Goal: Information Seeking & Learning: Learn about a topic

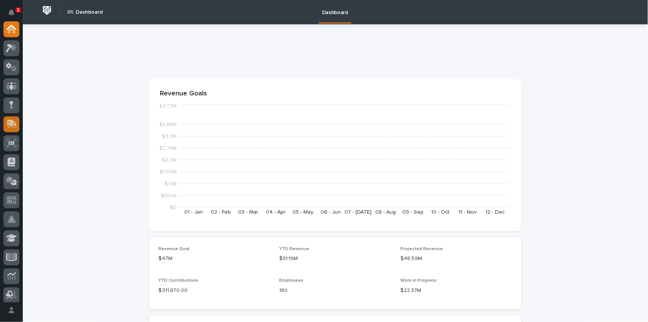
click at [8, 123] on icon at bounding box center [10, 124] width 9 height 7
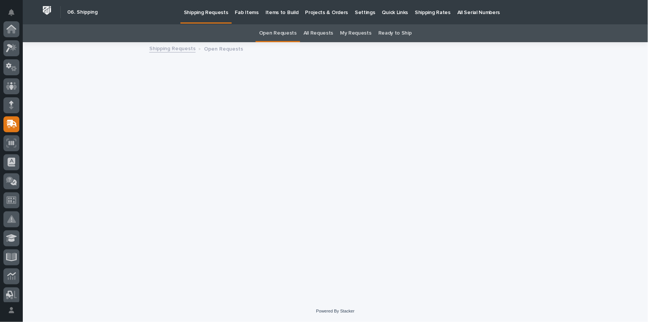
scroll to position [95, 0]
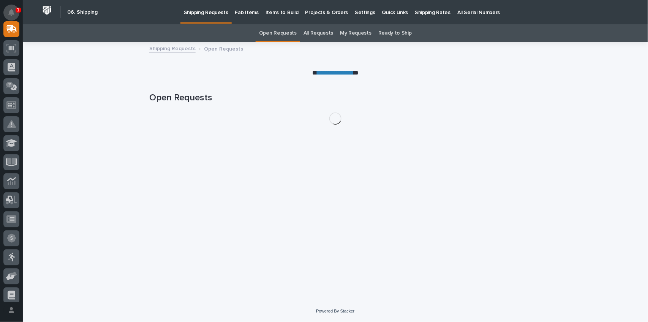
click at [12, 13] on icon "Notifications" at bounding box center [11, 12] width 6 height 7
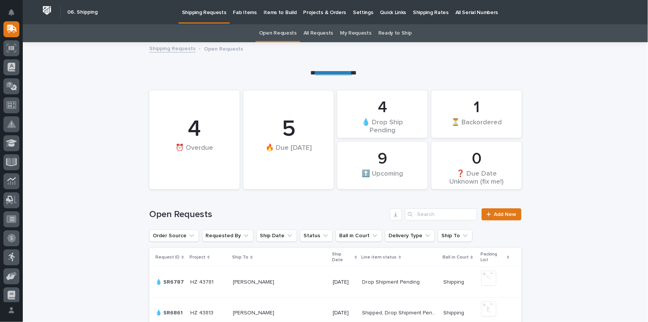
click at [14, 127] on icon at bounding box center [10, 124] width 9 height 7
click at [241, 15] on p "Fab Items" at bounding box center [245, 8] width 24 height 16
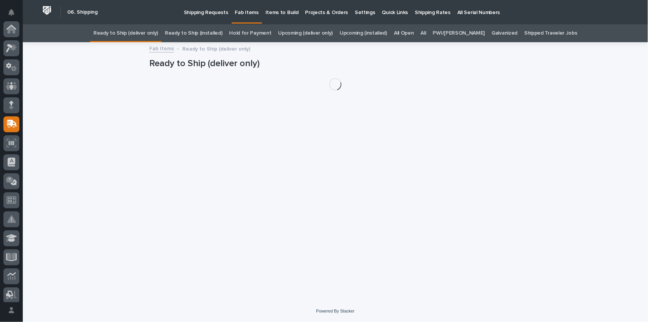
scroll to position [95, 0]
click at [243, 13] on p "Fab Items" at bounding box center [247, 8] width 24 height 16
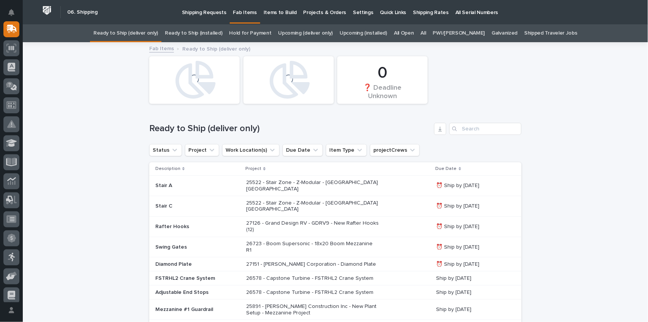
click at [426, 34] on link "All" at bounding box center [423, 33] width 5 height 18
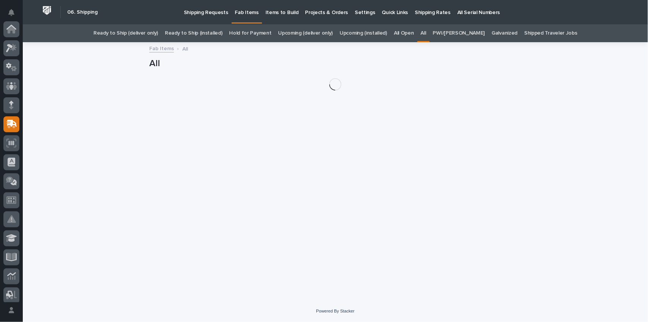
scroll to position [95, 0]
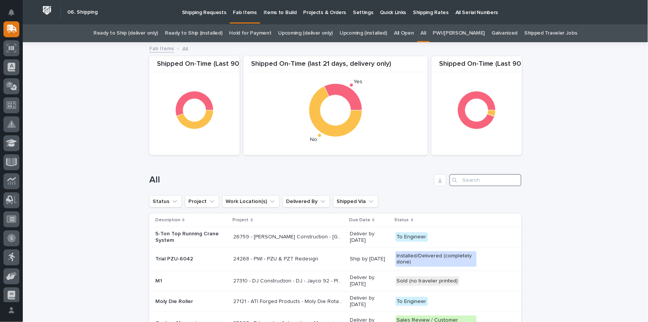
click at [485, 183] on input "Search" at bounding box center [485, 180] width 72 height 12
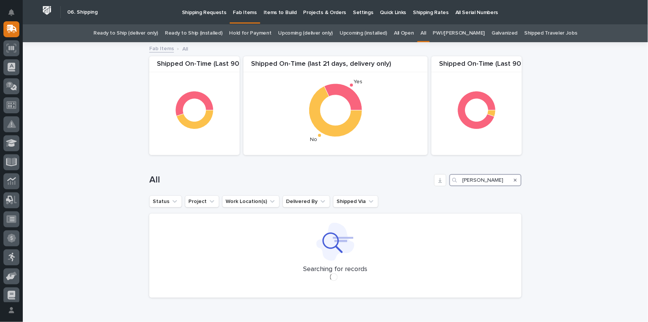
type input "[PERSON_NAME]"
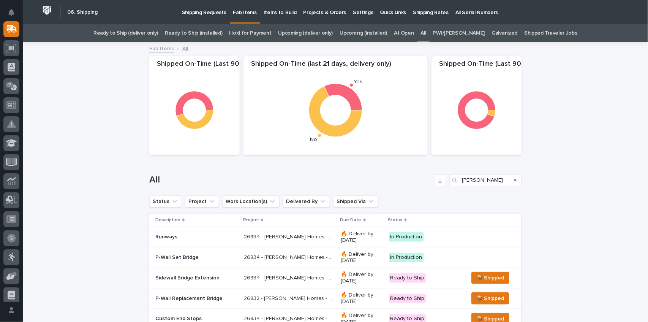
click at [453, 180] on icon "Search" at bounding box center [454, 180] width 5 height 5
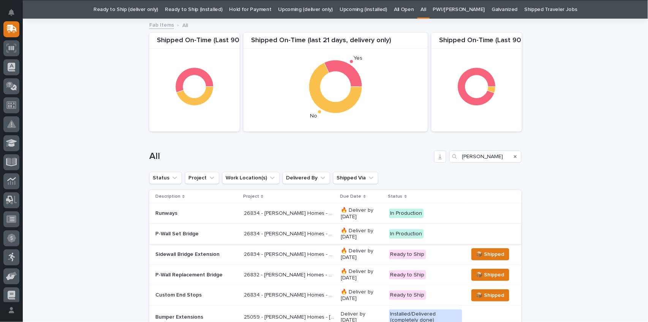
scroll to position [50, 0]
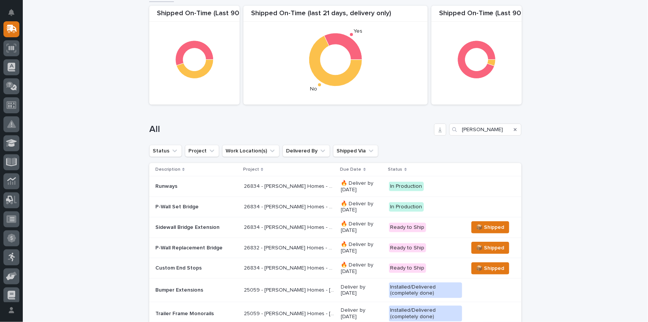
click at [294, 205] on p "26834 - [PERSON_NAME] Homes - Sidewall System Modification and P-Wall Set System" at bounding box center [290, 206] width 93 height 8
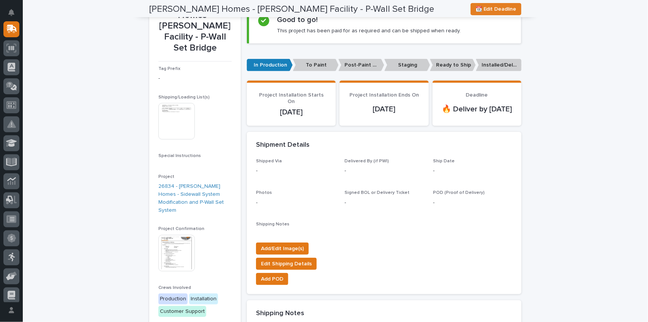
scroll to position [76, 0]
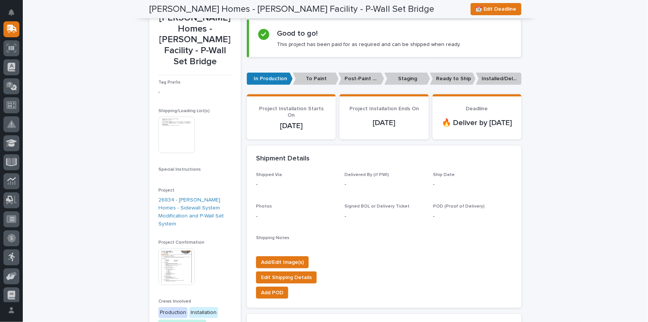
click at [177, 117] on img at bounding box center [176, 135] width 36 height 36
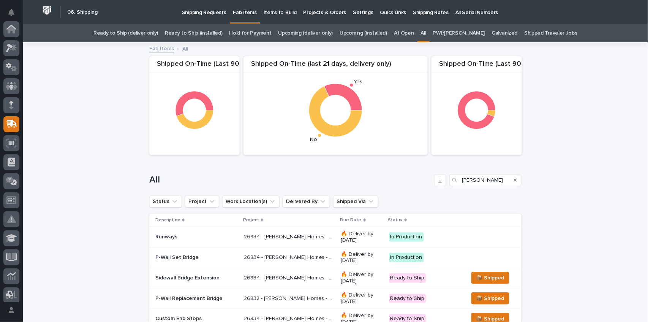
scroll to position [95, 0]
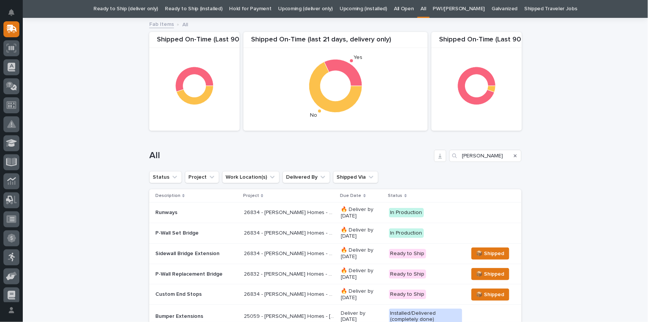
click at [165, 235] on p "P-Wall Set Bridge" at bounding box center [196, 233] width 82 height 6
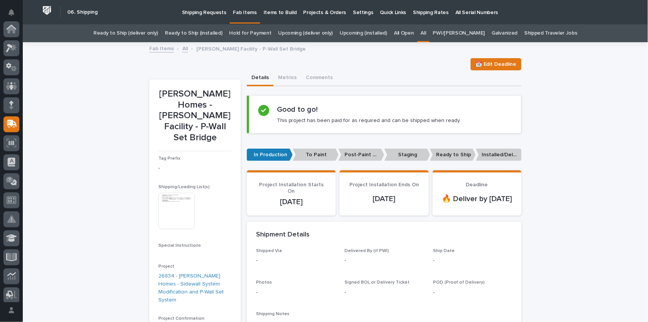
scroll to position [95, 0]
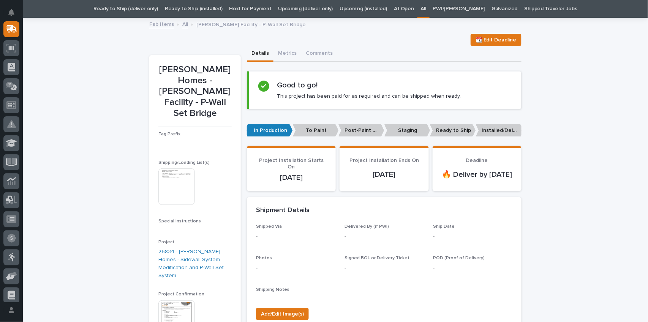
click at [167, 168] on img at bounding box center [176, 186] width 36 height 36
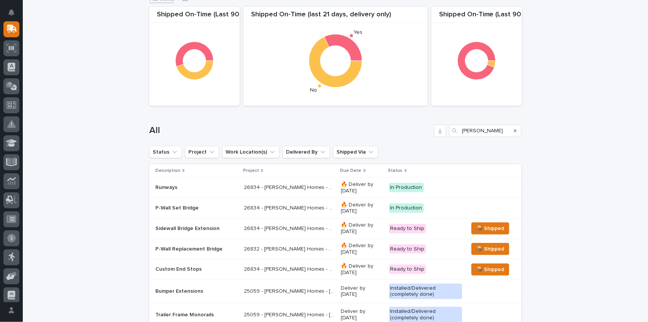
scroll to position [100, 0]
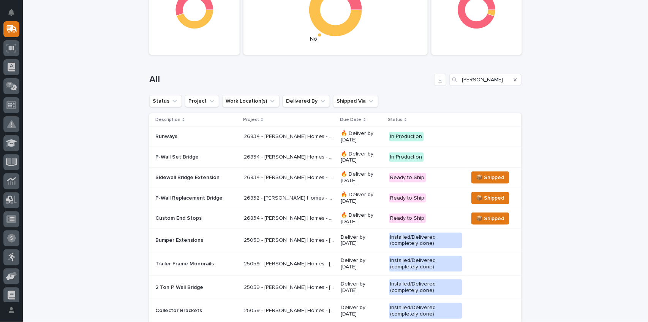
click at [189, 216] on p "Custom End Stops" at bounding box center [196, 218] width 82 height 6
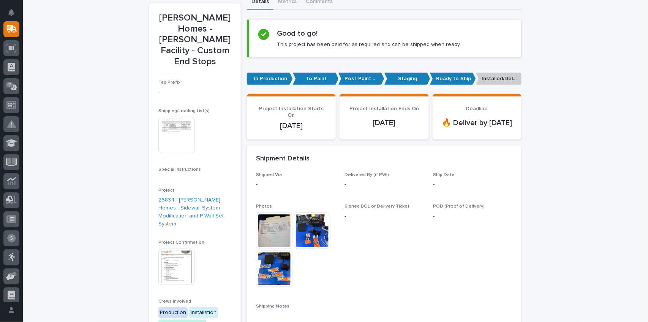
scroll to position [202, 0]
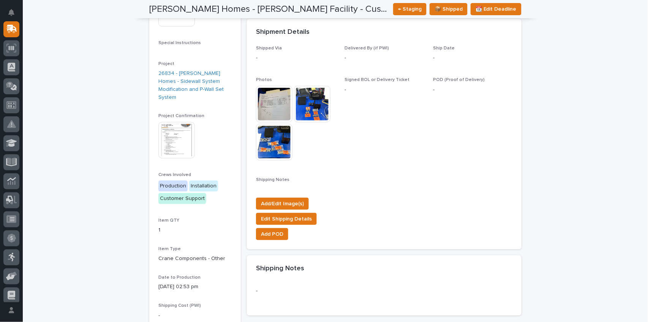
click at [170, 127] on img at bounding box center [176, 140] width 36 height 36
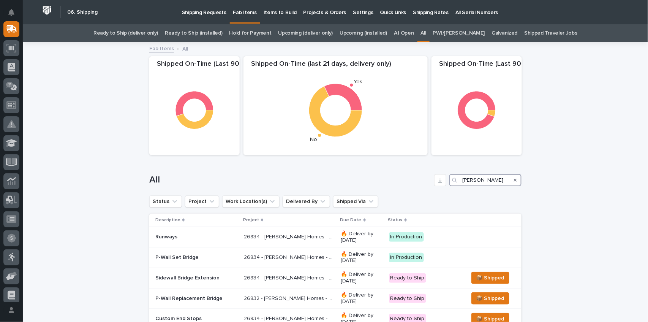
click at [481, 179] on input "[PERSON_NAME]" at bounding box center [485, 180] width 72 height 12
type input "c"
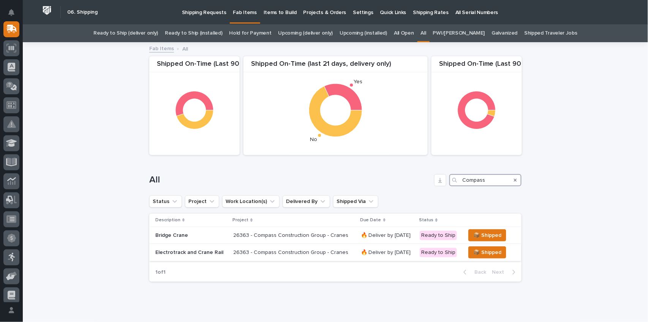
type input "Compass"
click at [279, 251] on p "26363 - Compass Construction Group - Cranes" at bounding box center [291, 252] width 117 height 8
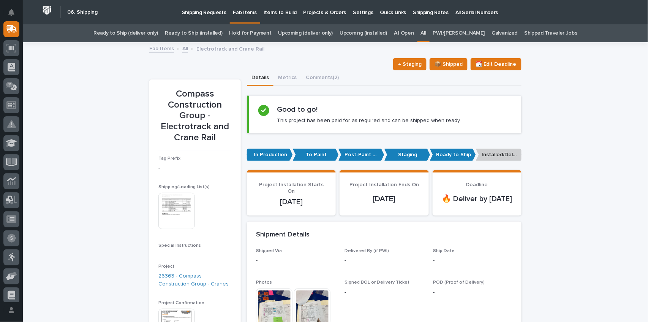
scroll to position [101, 0]
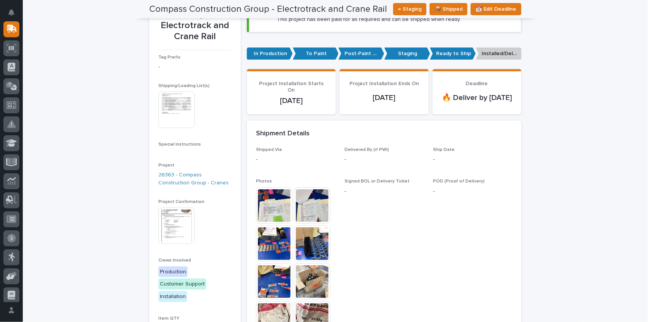
click at [173, 99] on img at bounding box center [176, 110] width 36 height 36
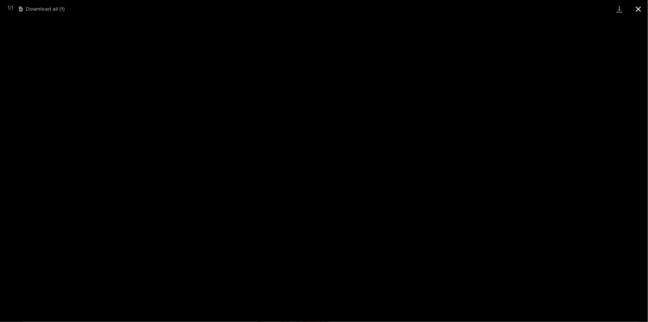
click at [639, 7] on button "Close gallery" at bounding box center [638, 9] width 19 height 18
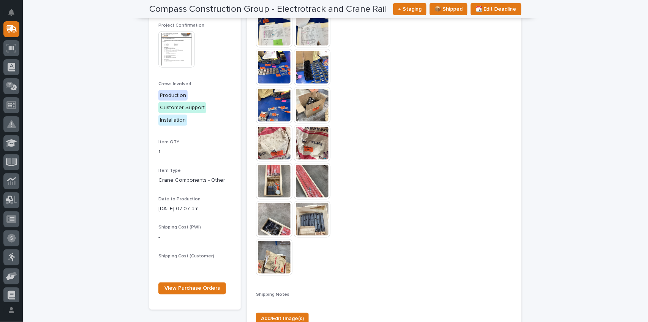
scroll to position [278, 0]
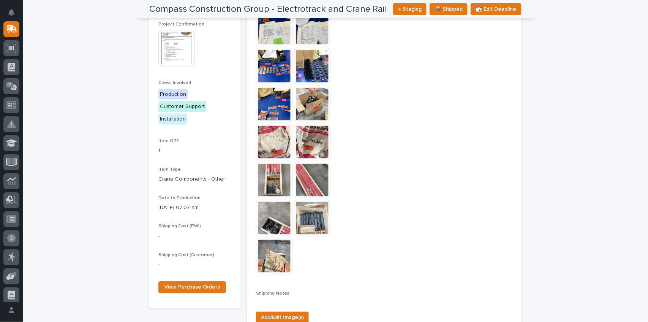
click at [304, 180] on img at bounding box center [312, 180] width 36 height 36
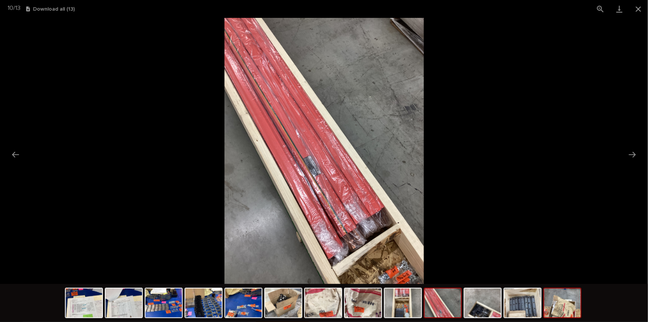
click at [571, 298] on img at bounding box center [562, 302] width 36 height 29
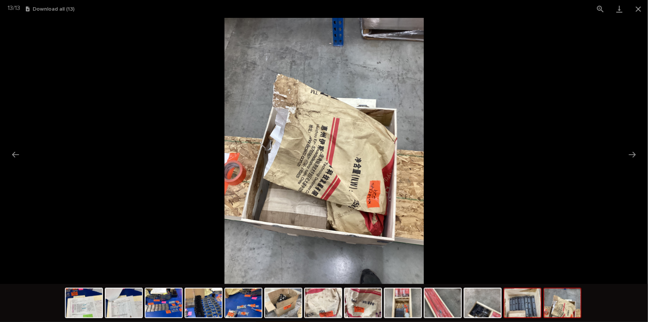
click at [524, 308] on img at bounding box center [522, 302] width 36 height 29
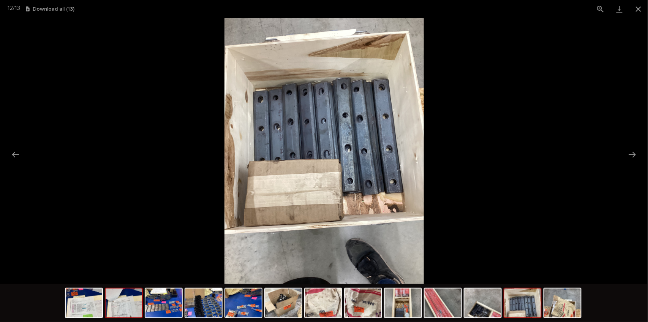
click at [126, 306] on img at bounding box center [124, 302] width 36 height 29
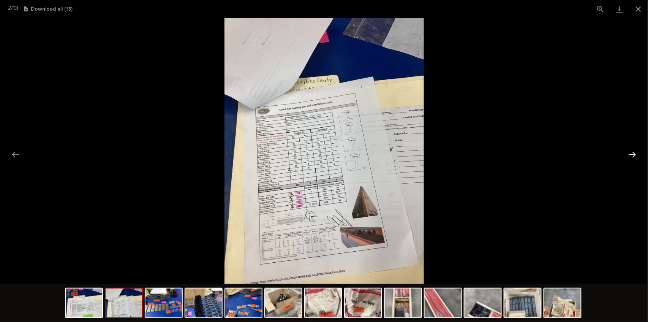
click at [630, 153] on button "Next slide" at bounding box center [632, 154] width 16 height 15
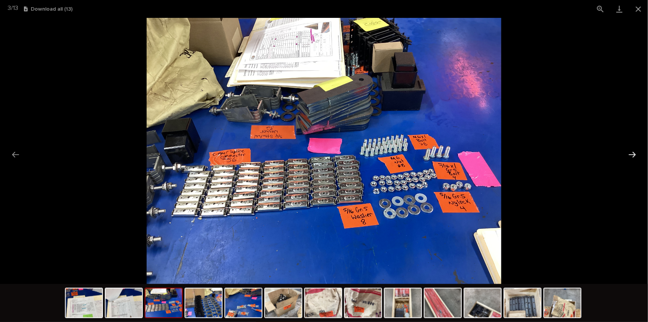
click at [630, 153] on button "Next slide" at bounding box center [632, 154] width 16 height 15
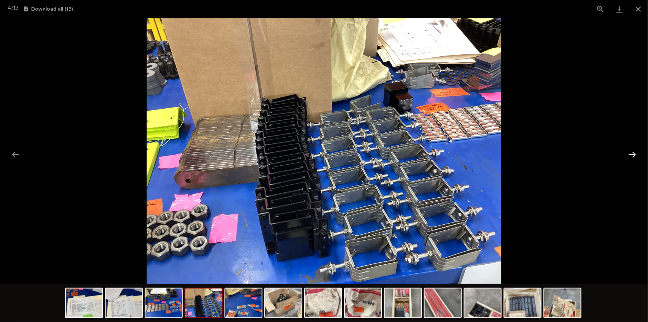
click at [630, 153] on button "Next slide" at bounding box center [632, 154] width 16 height 15
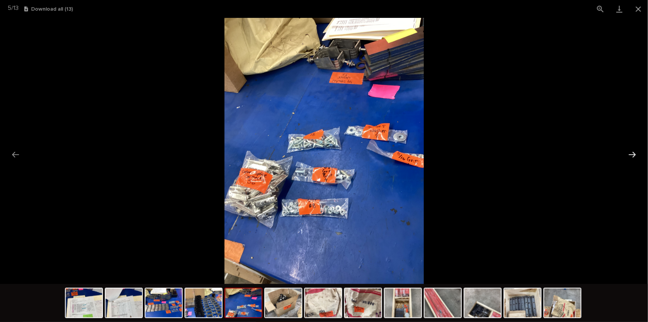
click at [630, 153] on button "Next slide" at bounding box center [632, 154] width 16 height 15
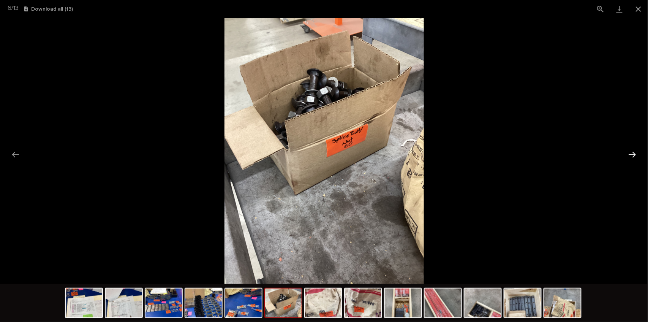
click at [630, 153] on button "Next slide" at bounding box center [632, 154] width 16 height 15
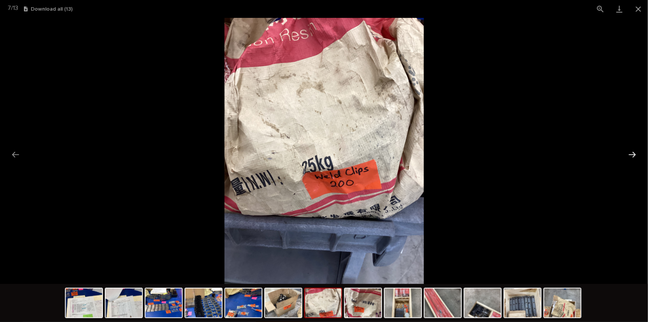
click at [630, 153] on button "Next slide" at bounding box center [632, 154] width 16 height 15
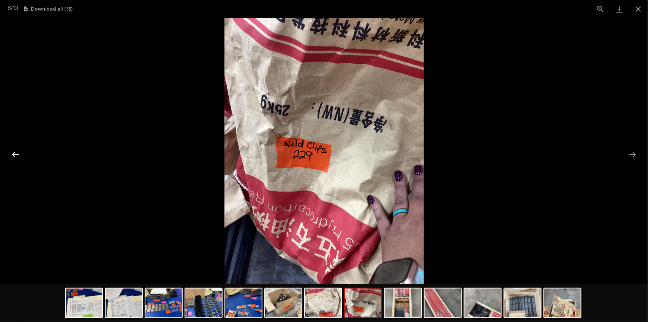
click at [19, 154] on button "Previous slide" at bounding box center [16, 154] width 16 height 15
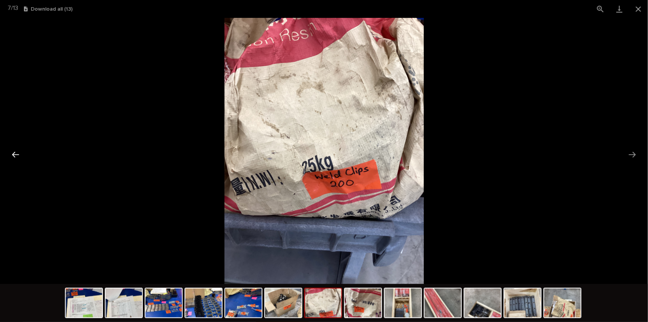
click at [19, 154] on button "Previous slide" at bounding box center [16, 154] width 16 height 15
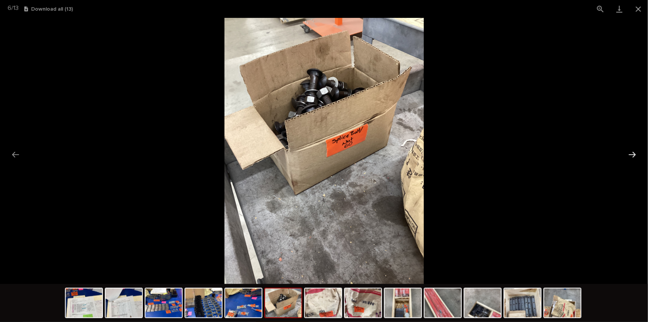
click at [637, 151] on button "Next slide" at bounding box center [632, 154] width 16 height 15
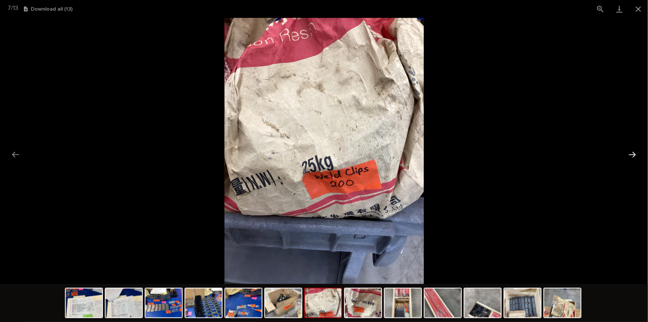
click at [637, 151] on button "Next slide" at bounding box center [632, 154] width 16 height 15
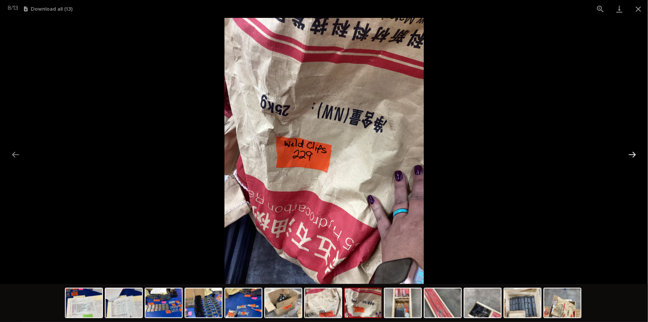
click at [637, 151] on button "Next slide" at bounding box center [632, 154] width 16 height 15
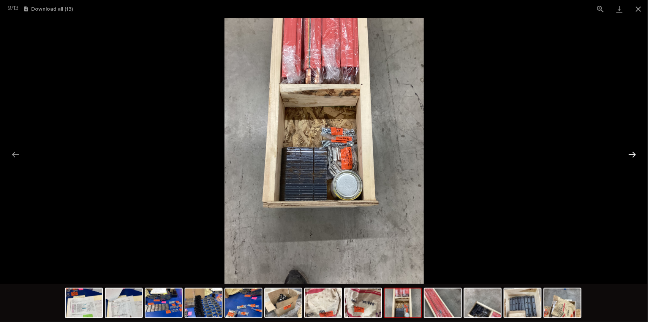
click at [637, 151] on button "Next slide" at bounding box center [632, 154] width 16 height 15
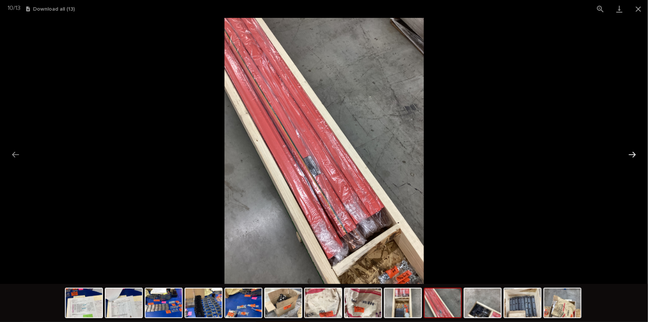
click at [637, 151] on button "Next slide" at bounding box center [632, 154] width 16 height 15
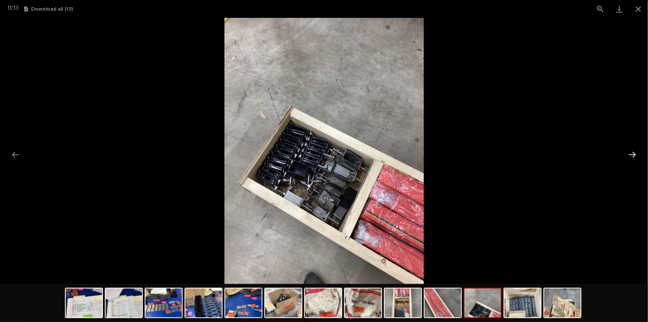
click at [637, 151] on button "Next slide" at bounding box center [632, 154] width 16 height 15
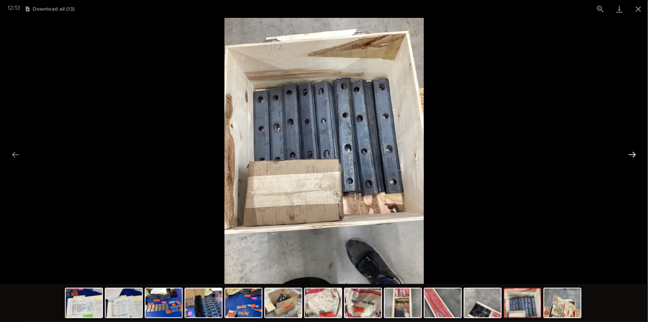
click at [637, 151] on button "Next slide" at bounding box center [632, 154] width 16 height 15
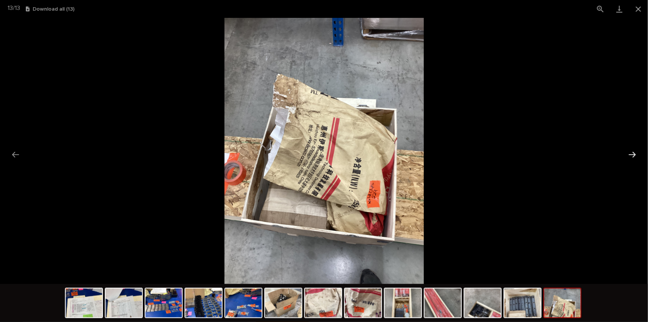
click at [637, 151] on button "Next slide" at bounding box center [632, 154] width 16 height 15
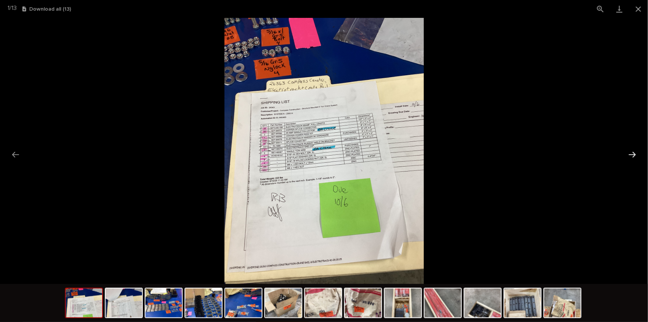
click at [637, 151] on button "Next slide" at bounding box center [632, 154] width 16 height 15
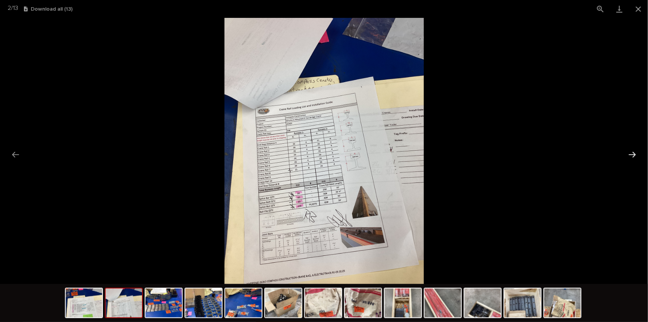
click at [637, 151] on button "Next slide" at bounding box center [632, 154] width 16 height 15
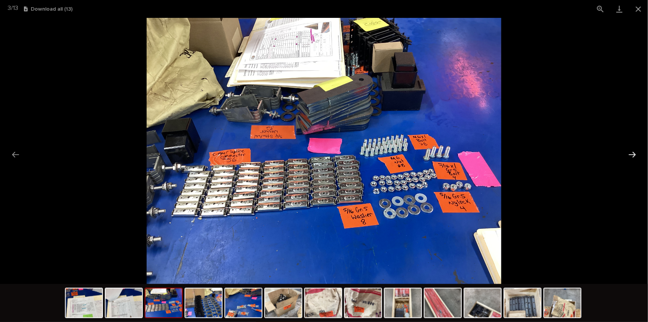
click at [637, 151] on button "Next slide" at bounding box center [632, 154] width 16 height 15
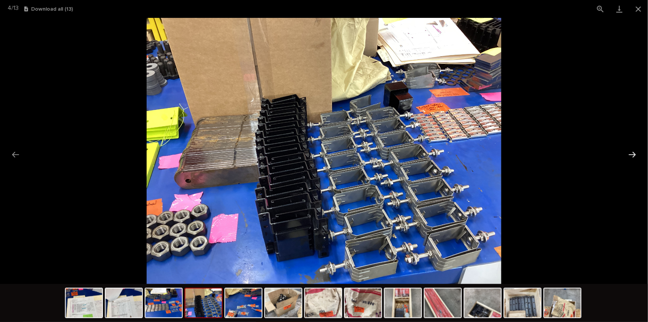
click at [637, 151] on button "Next slide" at bounding box center [632, 154] width 16 height 15
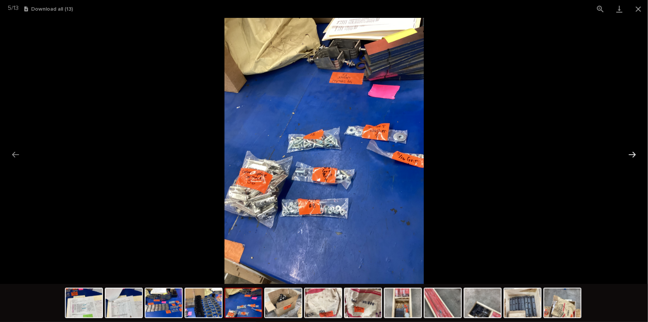
click at [637, 151] on button "Next slide" at bounding box center [632, 154] width 16 height 15
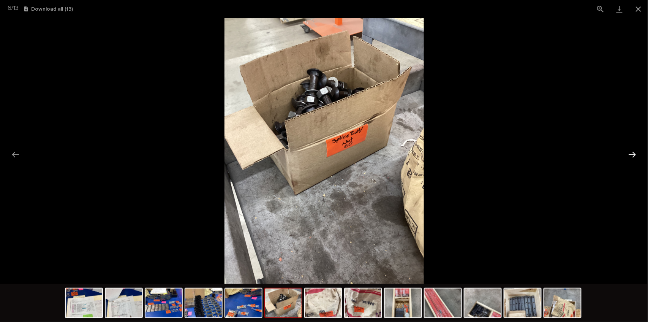
click at [637, 151] on button "Next slide" at bounding box center [632, 154] width 16 height 15
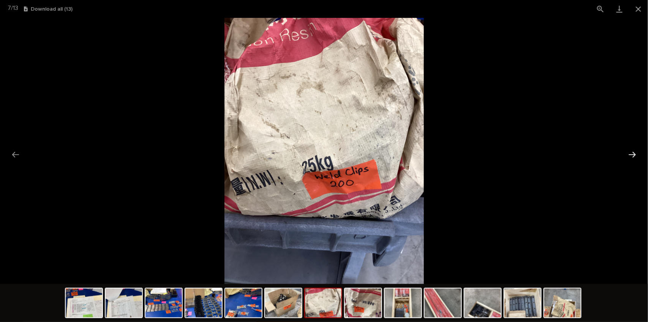
click at [637, 151] on button "Next slide" at bounding box center [632, 154] width 16 height 15
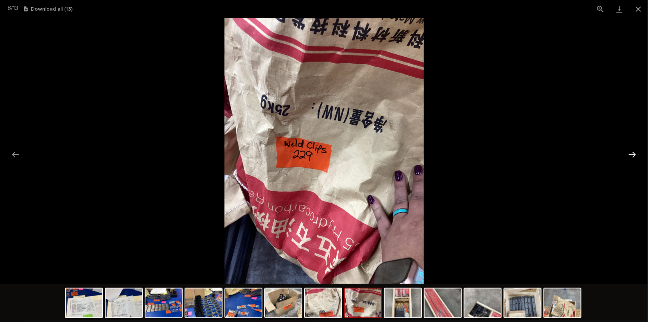
click at [637, 151] on button "Next slide" at bounding box center [632, 154] width 16 height 15
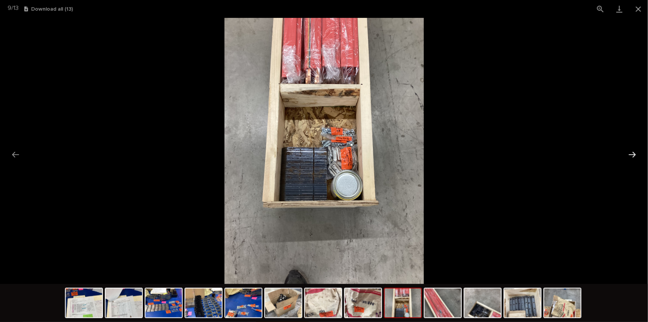
click at [637, 151] on button "Next slide" at bounding box center [632, 154] width 16 height 15
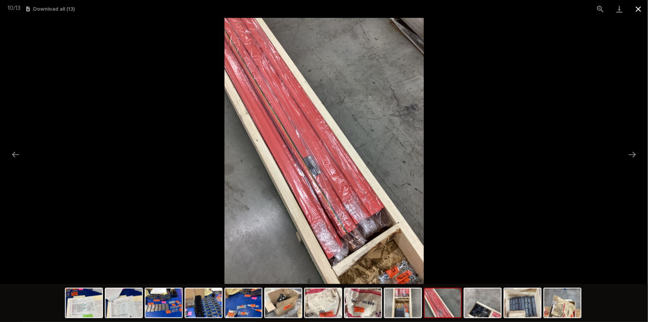
click at [641, 10] on button "Close gallery" at bounding box center [638, 9] width 19 height 18
